Goal: Task Accomplishment & Management: Use online tool/utility

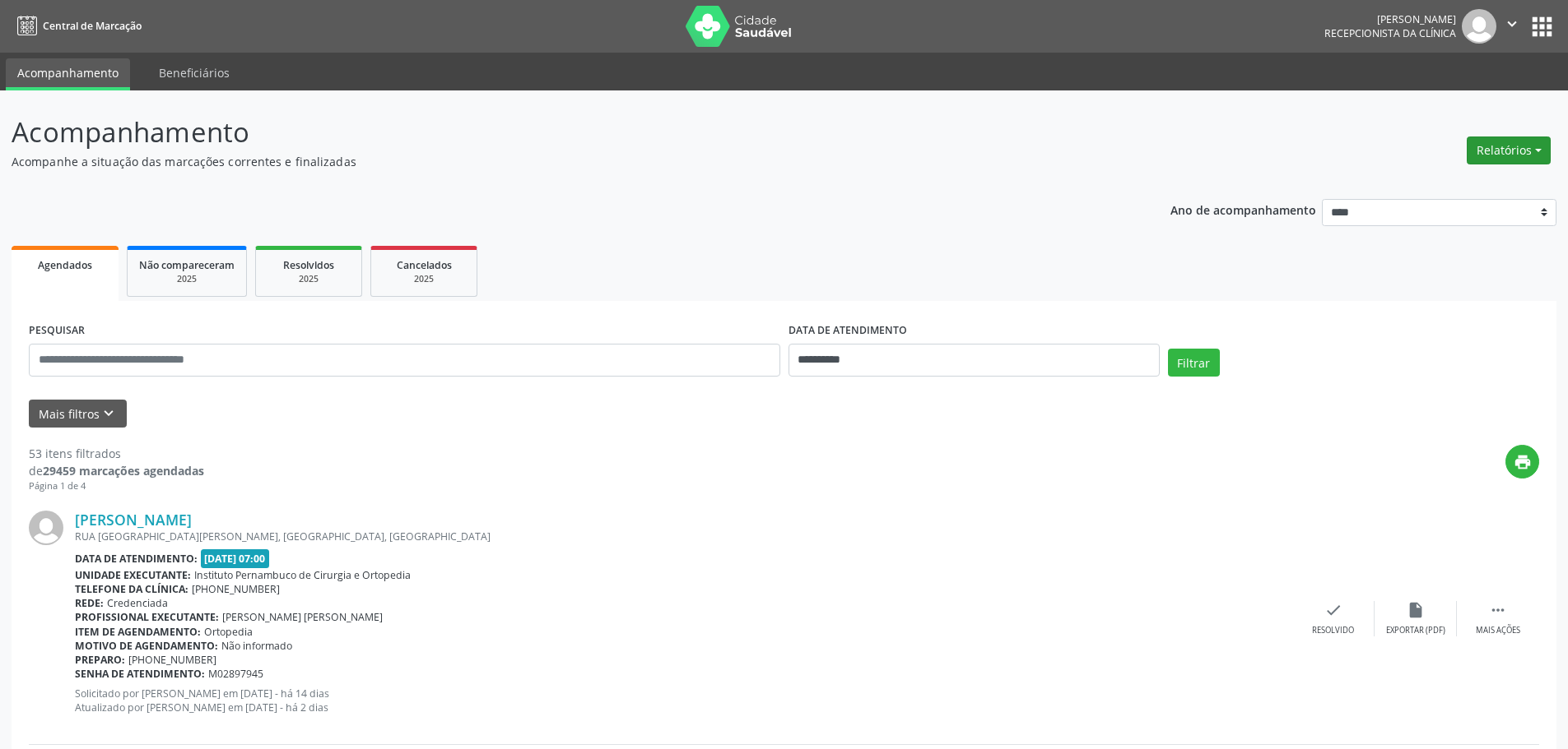
click at [1510, 156] on button "Relatórios" at bounding box center [1509, 150] width 84 height 28
click at [1451, 191] on link "Agendamentos" at bounding box center [1463, 185] width 177 height 23
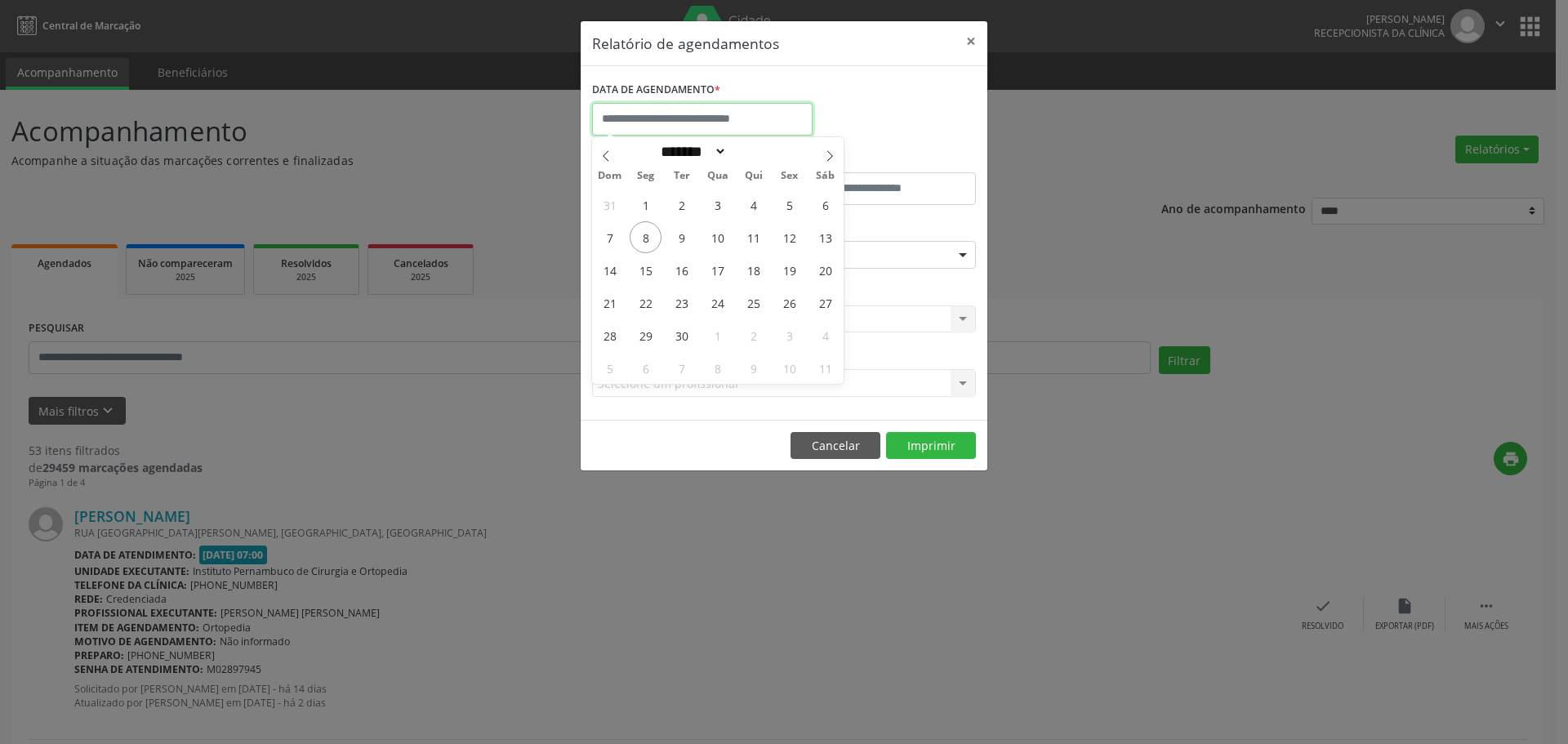
click at [644, 115] on input "text" at bounding box center [702, 120] width 220 height 33
click at [646, 236] on span "8" at bounding box center [646, 237] width 32 height 32
type input "**********"
click at [646, 236] on span "8" at bounding box center [646, 237] width 32 height 32
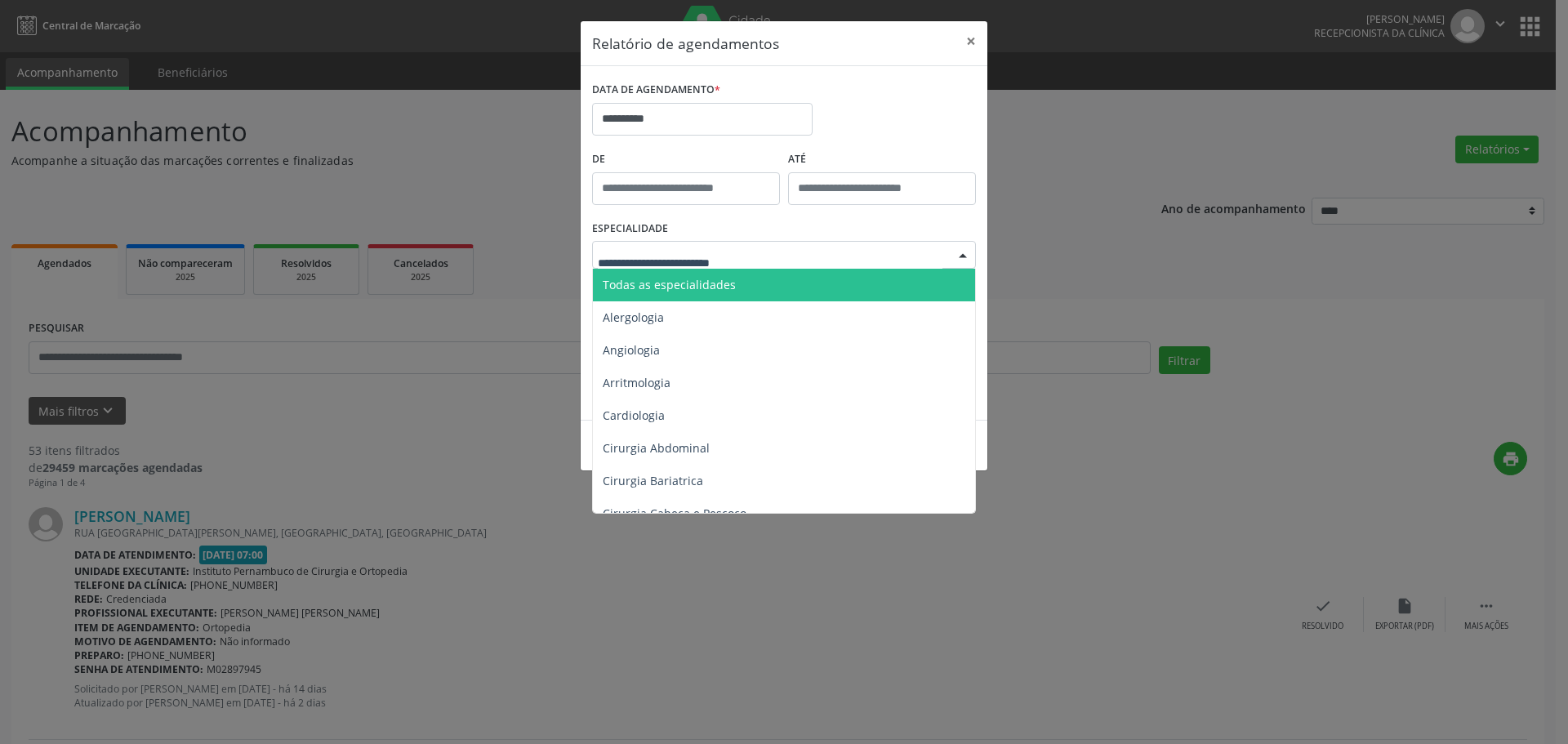
click at [698, 284] on span "Todas as especialidades" at bounding box center [668, 285] width 133 height 16
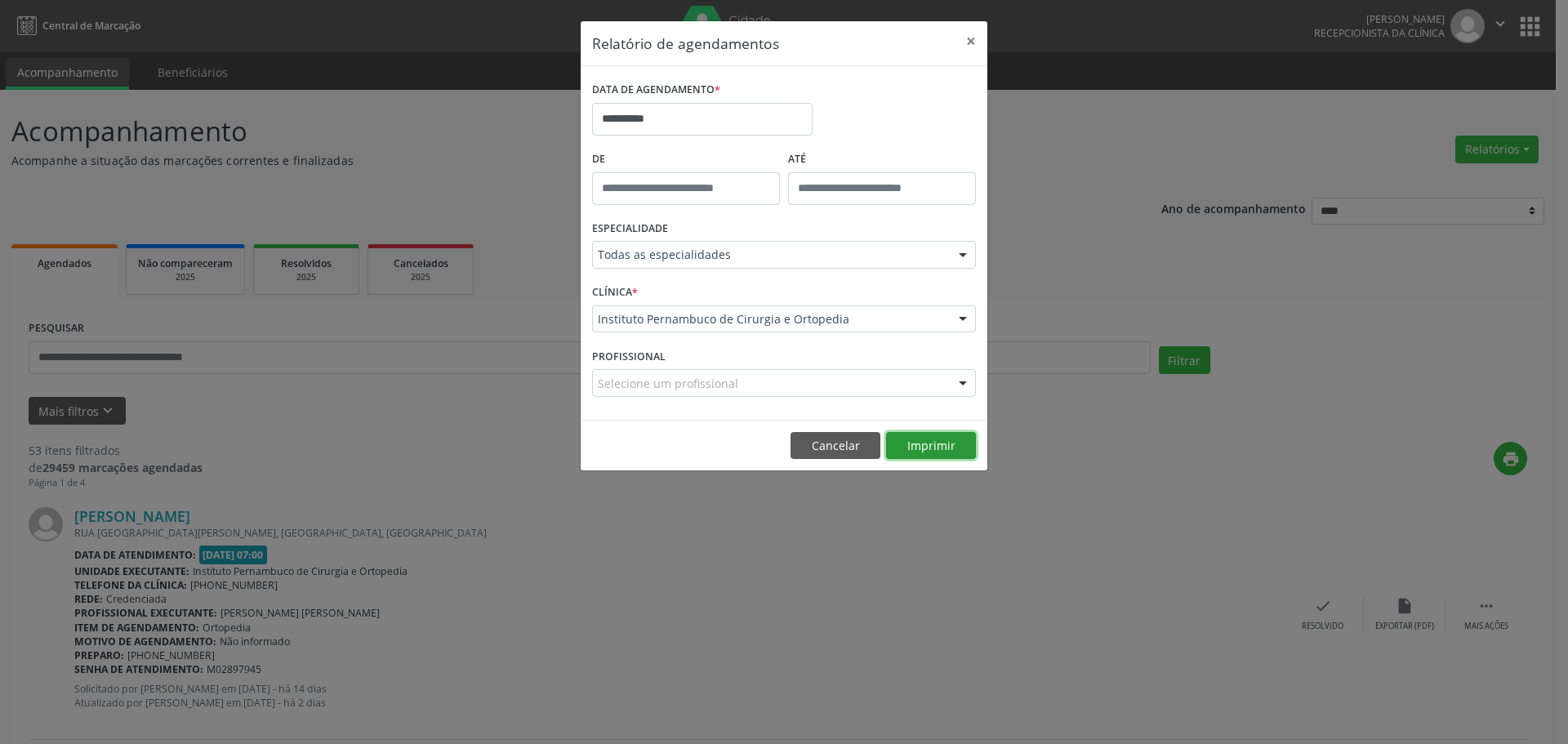
click at [935, 445] on button "Imprimir" at bounding box center [931, 446] width 90 height 28
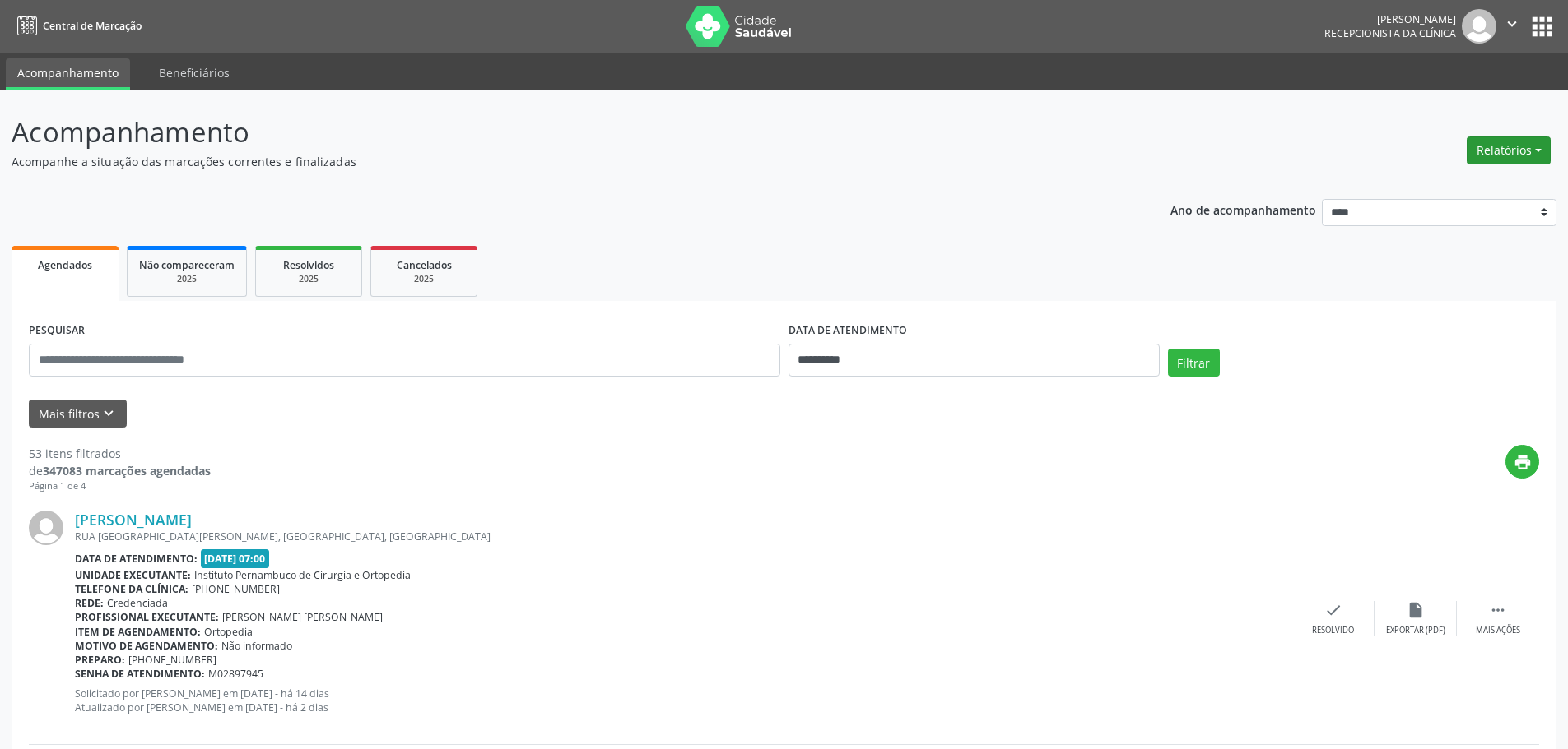
click at [1523, 147] on button "Relatórios" at bounding box center [1509, 150] width 84 height 28
click at [1473, 182] on link "Agendamentos" at bounding box center [1463, 185] width 177 height 23
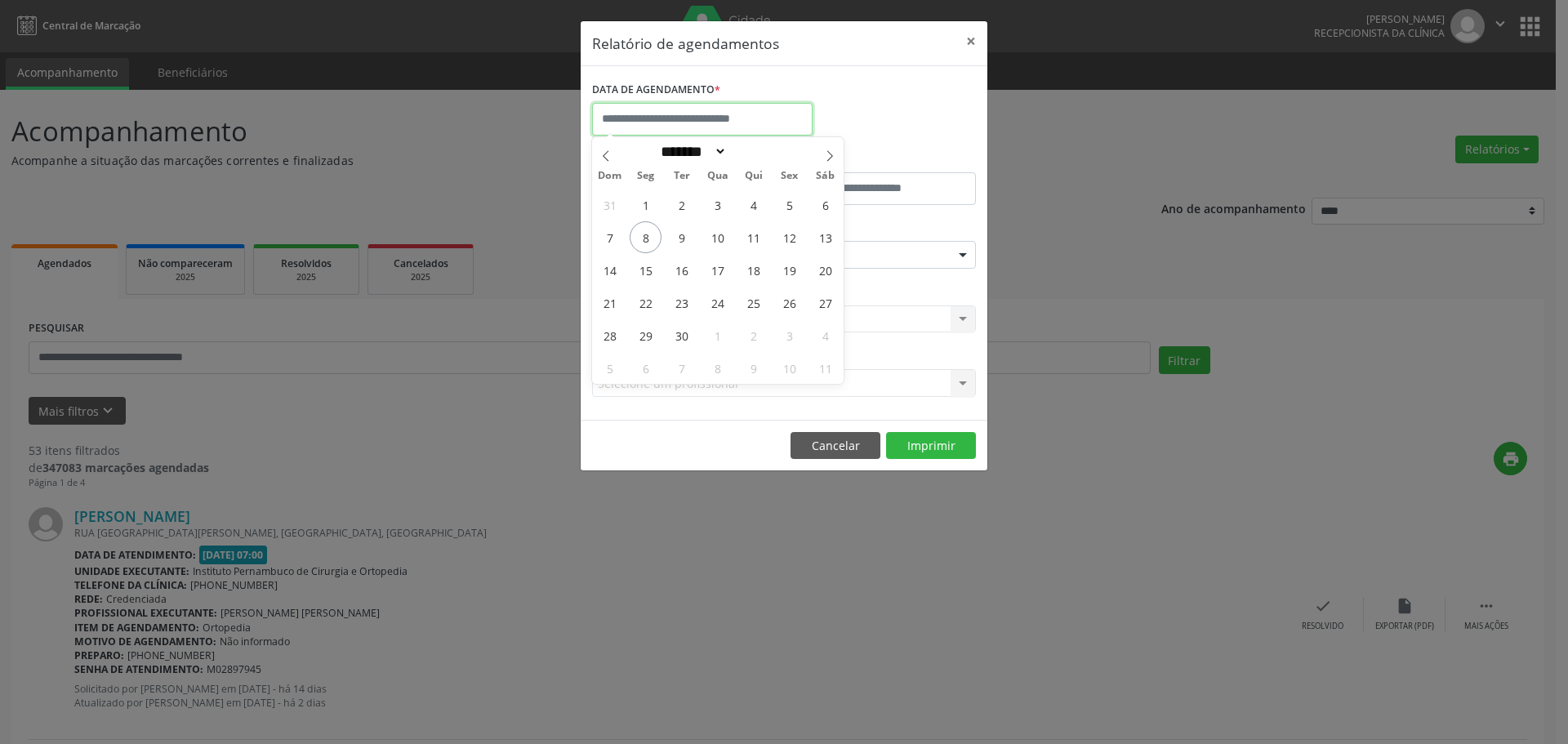
click at [635, 112] on input "text" at bounding box center [702, 120] width 220 height 33
click at [646, 230] on span "8" at bounding box center [646, 237] width 32 height 32
type input "**********"
click at [646, 230] on span "8" at bounding box center [646, 237] width 32 height 32
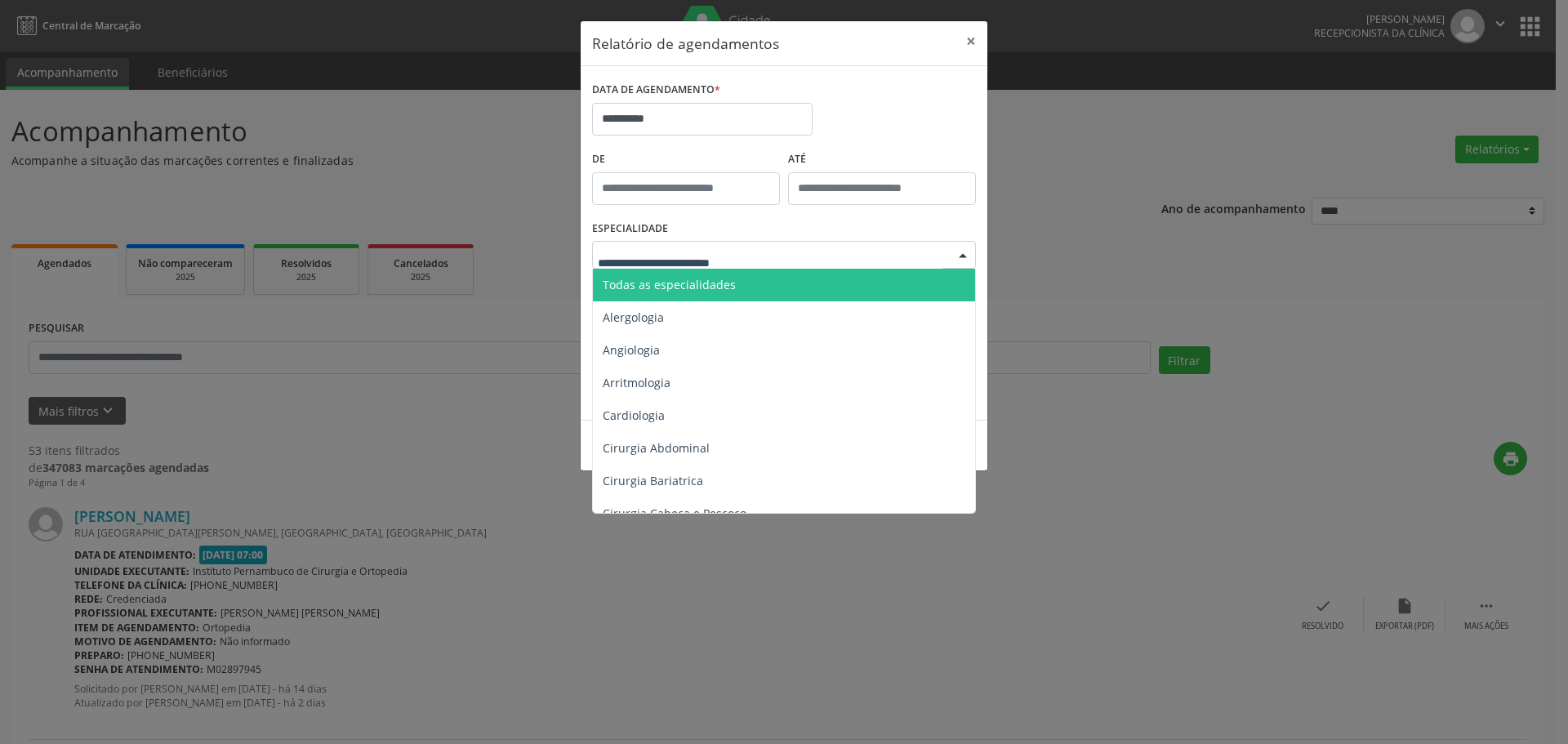
click at [734, 285] on span "Todas as especialidades" at bounding box center [784, 286] width 384 height 33
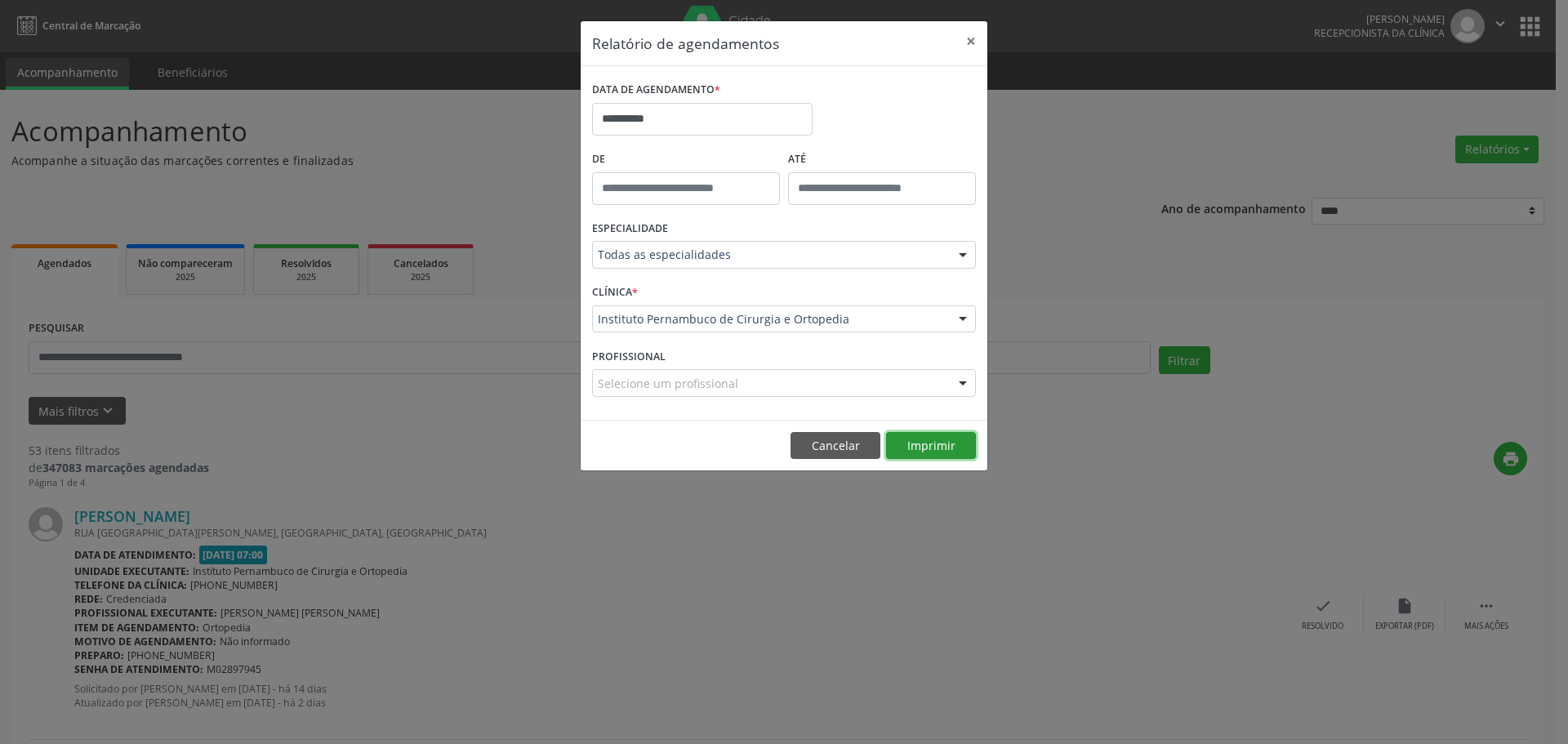
click at [938, 446] on button "Imprimir" at bounding box center [931, 446] width 90 height 28
